Goal: Transaction & Acquisition: Purchase product/service

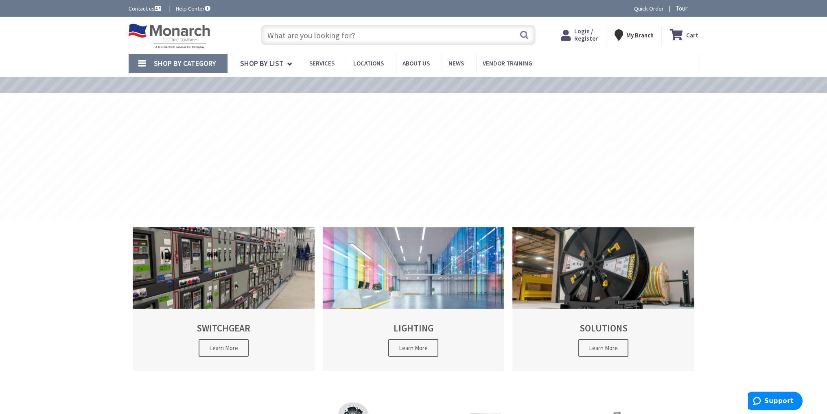
click at [345, 31] on input "text" at bounding box center [398, 35] width 275 height 20
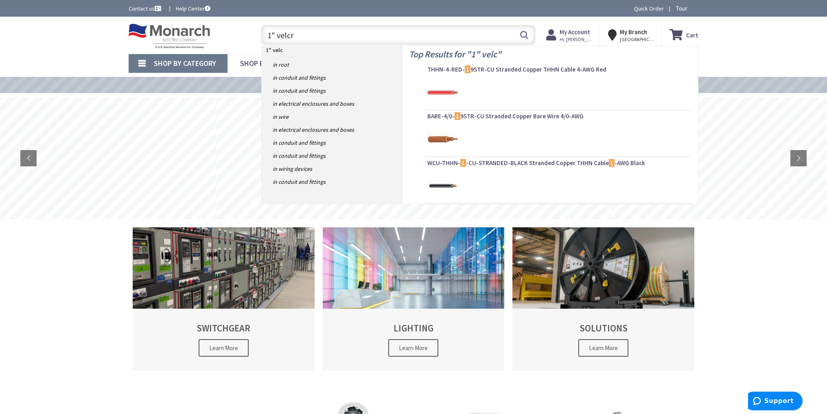
type input "1" velcro"
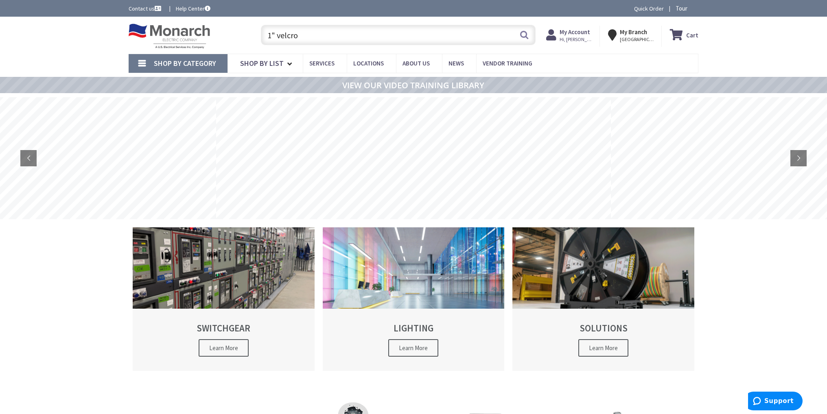
drag, startPoint x: 317, startPoint y: 34, endPoint x: 171, endPoint y: 38, distance: 145.8
click at [171, 38] on div "Toggle Nav 1" velcro 1" velcro Search Cart My Cart Close" at bounding box center [414, 35] width 582 height 27
